Goal: Check status

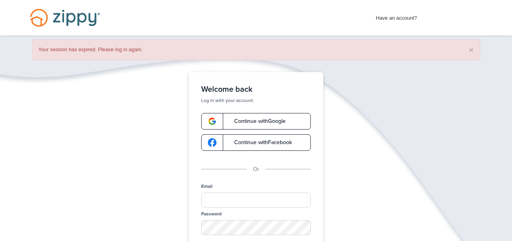
click at [246, 116] on link "Continue with Google" at bounding box center [256, 121] width 110 height 17
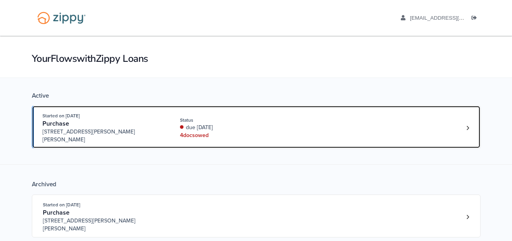
click at [219, 132] on div "4 doc s owed" at bounding box center [232, 135] width 105 height 8
